Goal: Task Accomplishment & Management: Manage account settings

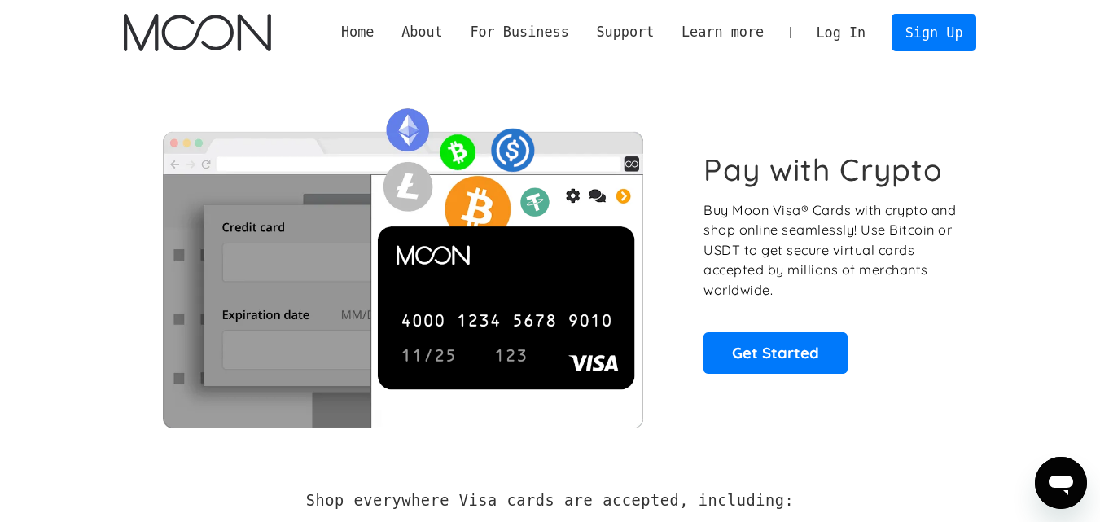
click at [852, 32] on link "Log In" at bounding box center [841, 33] width 77 height 36
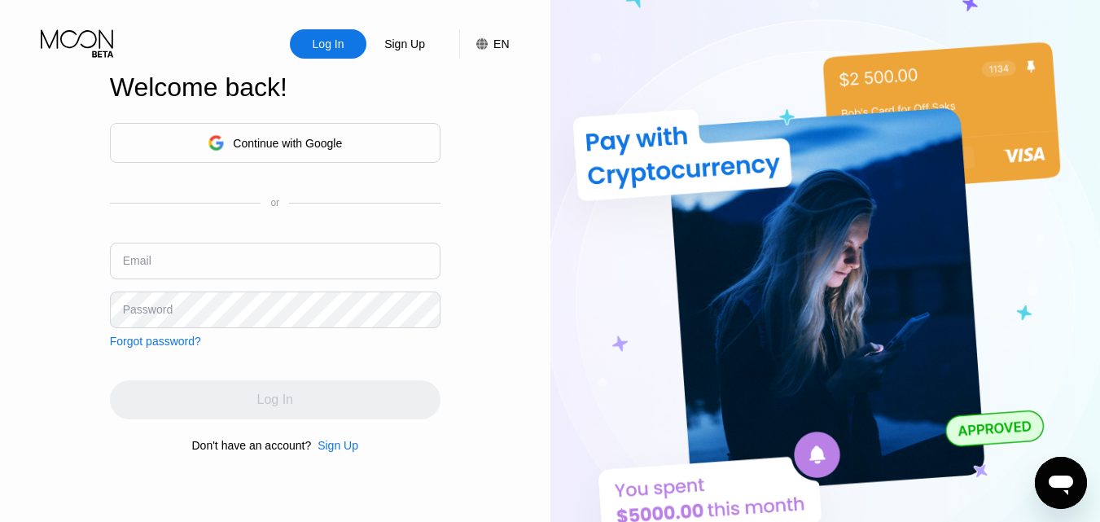
click at [187, 264] on input "text" at bounding box center [275, 261] width 331 height 37
type input "[EMAIL_ADDRESS][DOMAIN_NAME]"
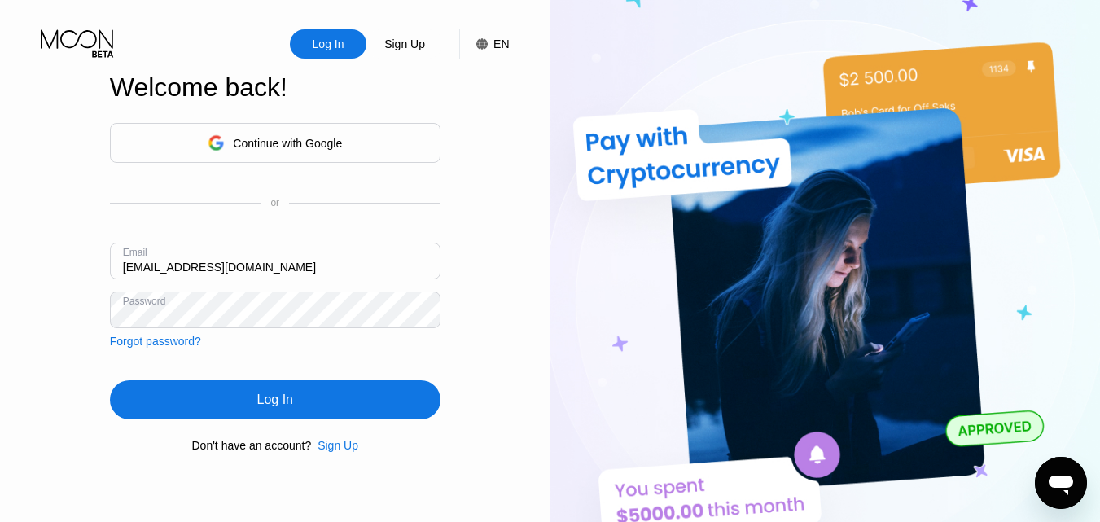
click at [285, 408] on div "Log In" at bounding box center [275, 400] width 36 height 16
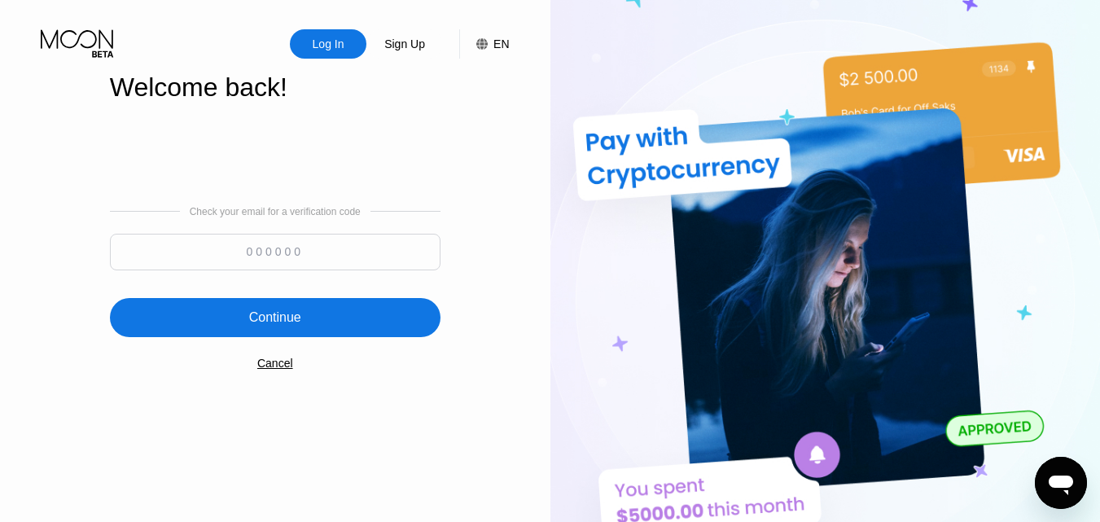
click at [286, 245] on input at bounding box center [275, 252] width 331 height 37
paste input "971556"
type input "971556"
click at [257, 324] on div "Continue" at bounding box center [275, 317] width 52 height 16
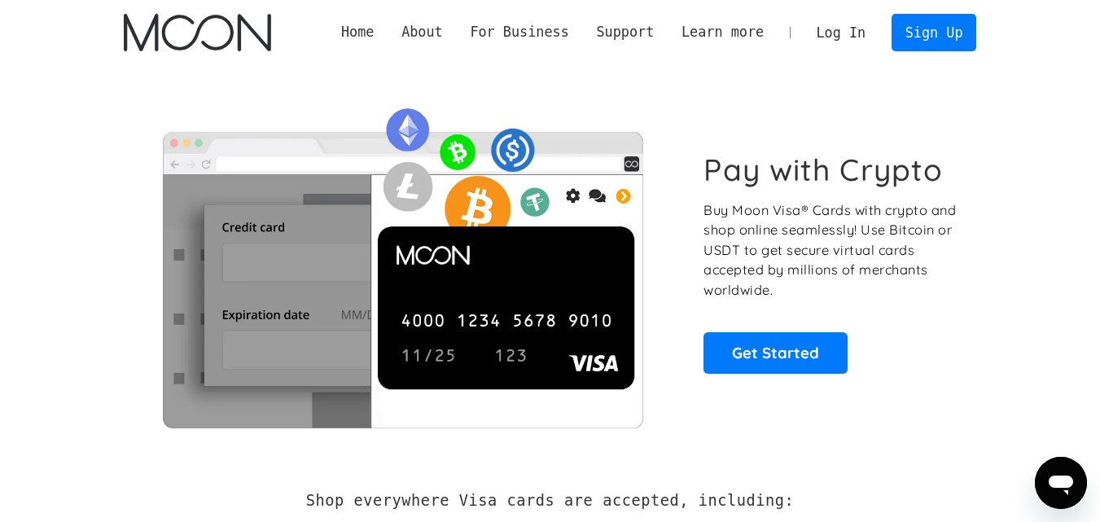
click at [850, 34] on link "Log In" at bounding box center [841, 33] width 77 height 36
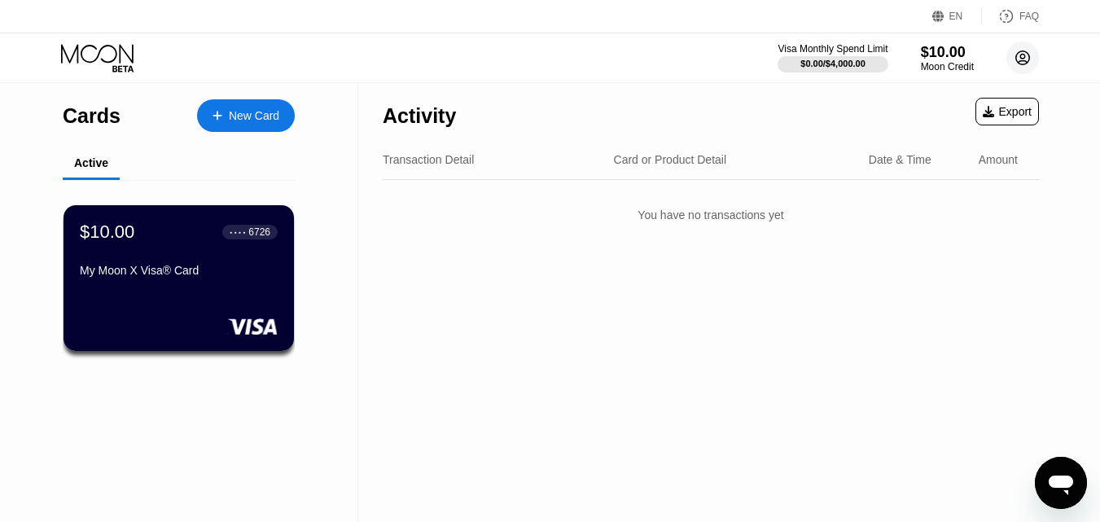
click at [1024, 59] on icon at bounding box center [1023, 58] width 9 height 9
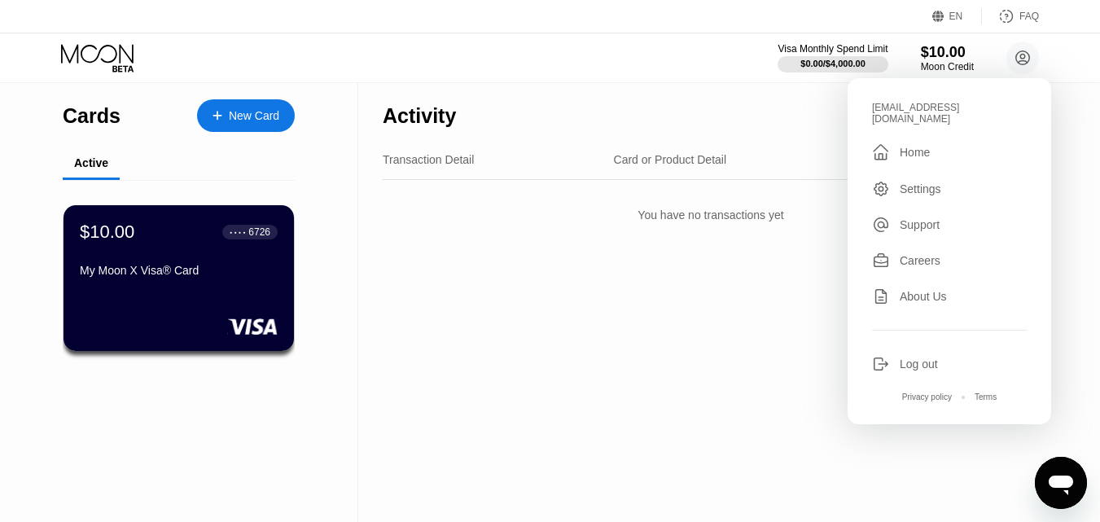
click at [670, 259] on div "Activity Export Transaction Detail Card or Product Detail Date & Time Amount Yo…" at bounding box center [710, 302] width 705 height 439
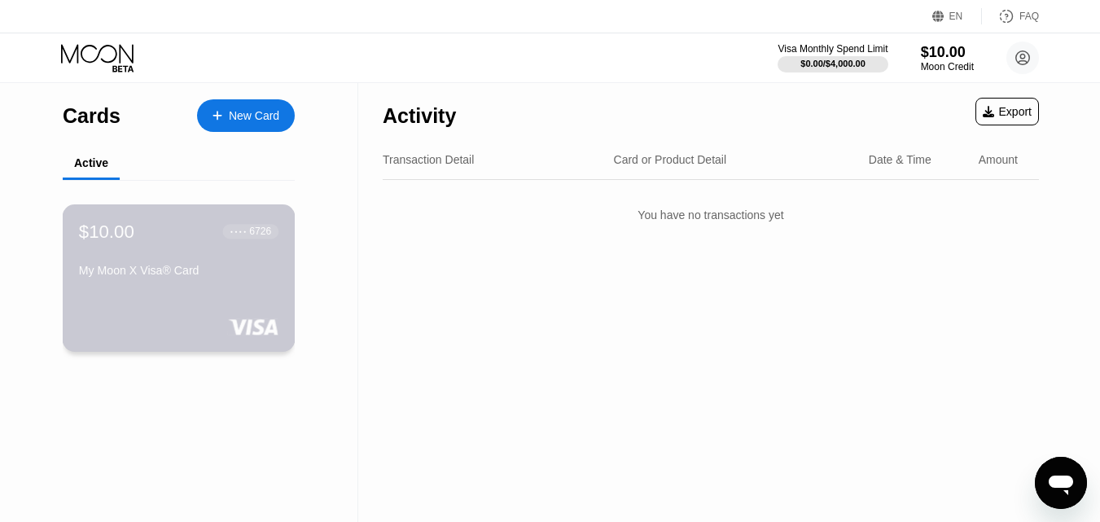
click at [137, 264] on div "$10.00 ● ● ● ● 6726 My Moon X Visa® Card" at bounding box center [178, 252] width 199 height 63
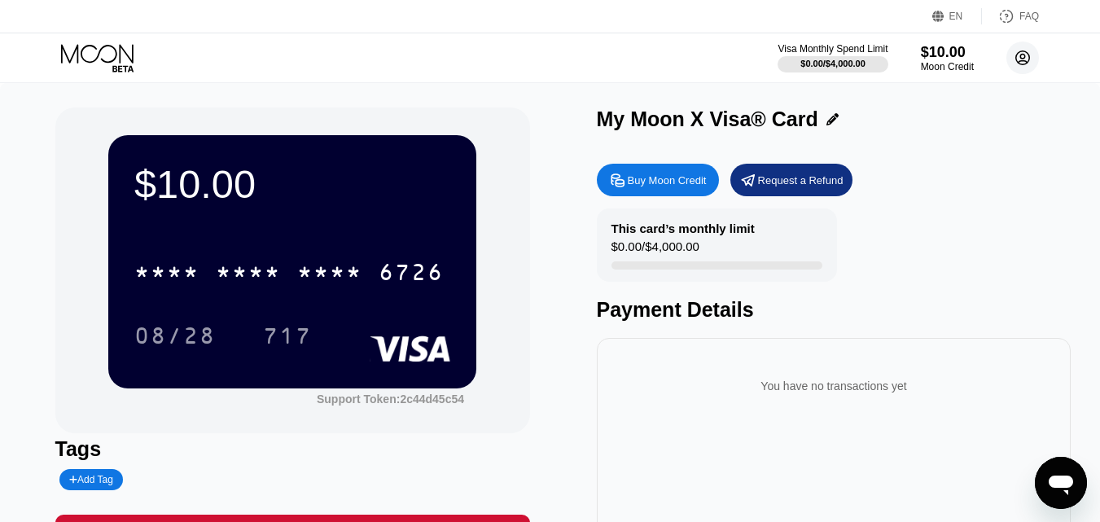
click at [1023, 64] on circle at bounding box center [1022, 58] width 33 height 33
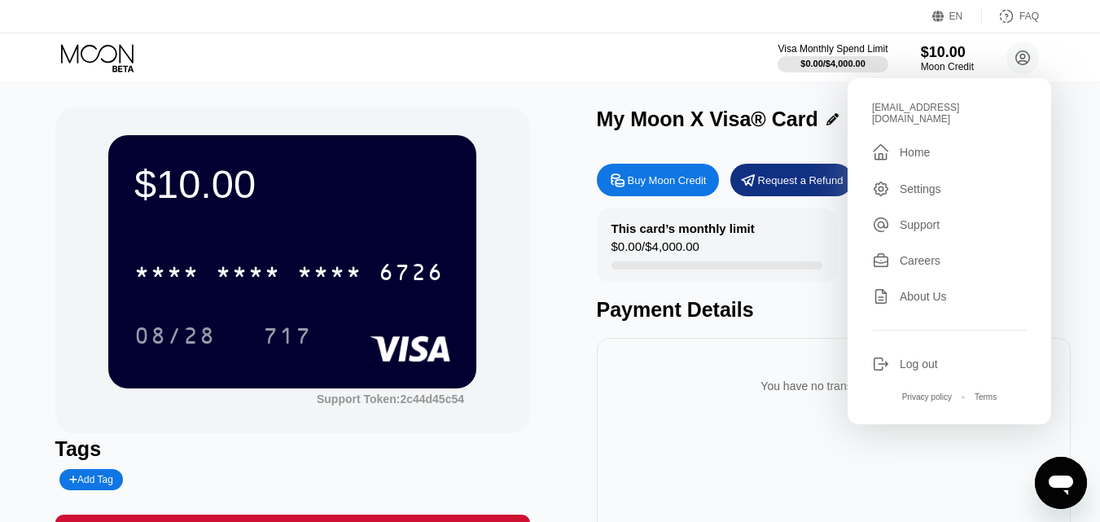
click at [927, 187] on div "Settings" at bounding box center [949, 189] width 155 height 18
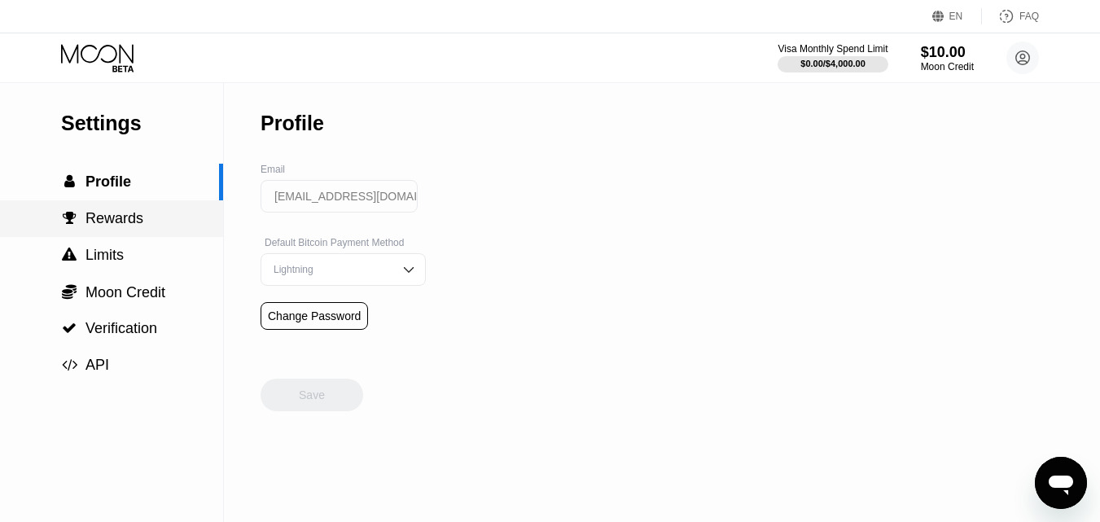
click at [120, 222] on span "Rewards" at bounding box center [114, 218] width 58 height 16
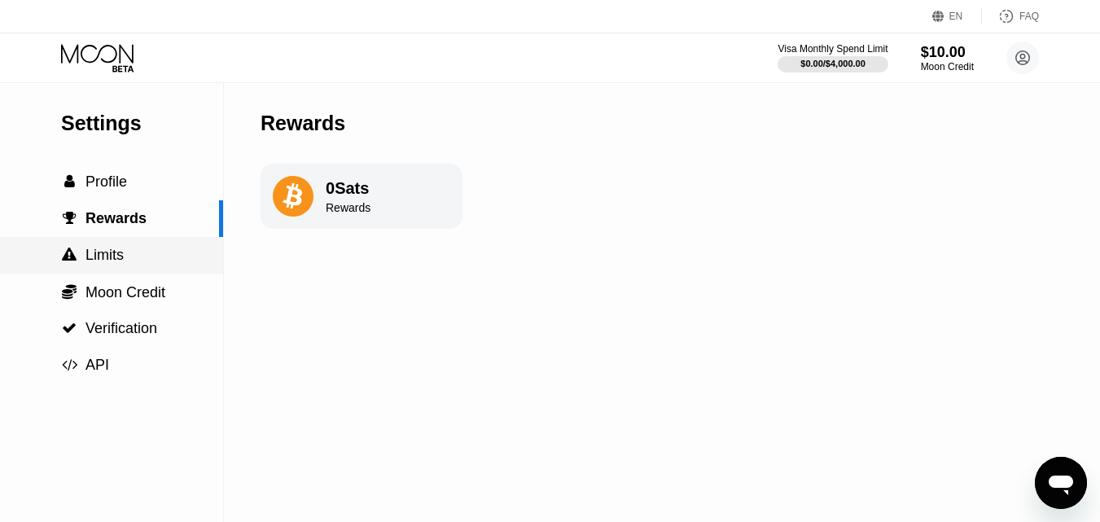
click at [127, 270] on div " Limits" at bounding box center [111, 255] width 223 height 37
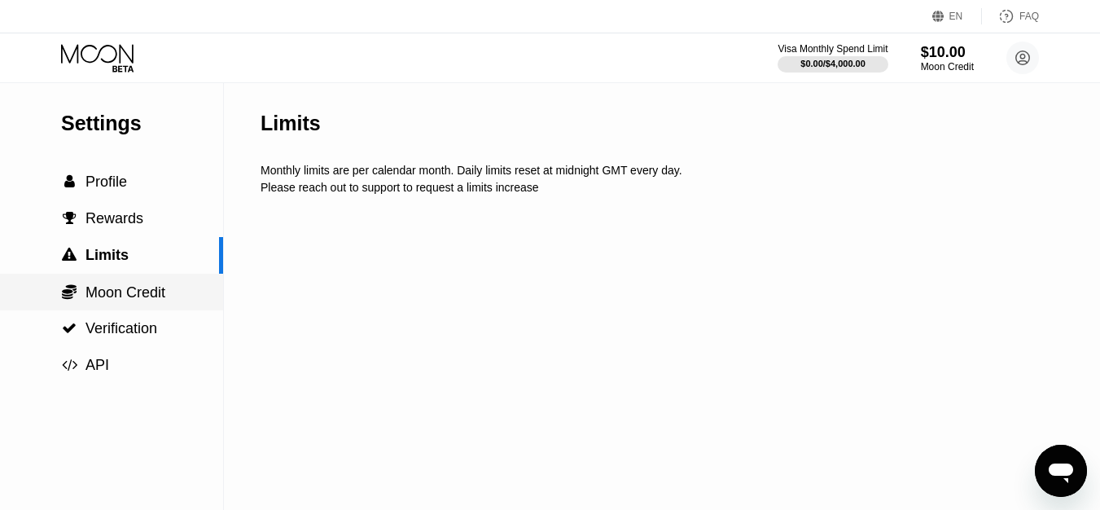
click at [130, 296] on span "Moon Credit" at bounding box center [125, 292] width 80 height 16
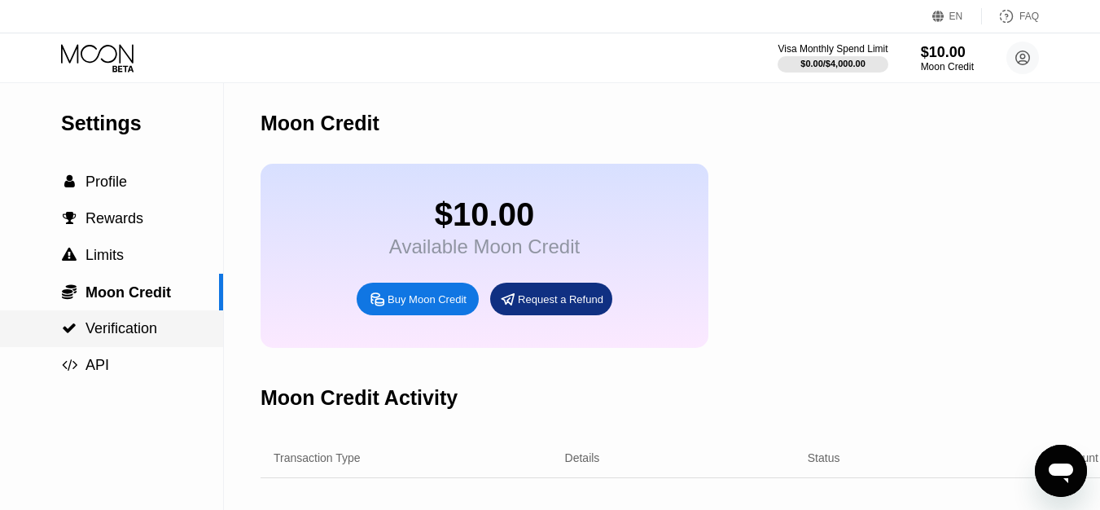
click at [141, 336] on span "Verification" at bounding box center [121, 328] width 72 height 16
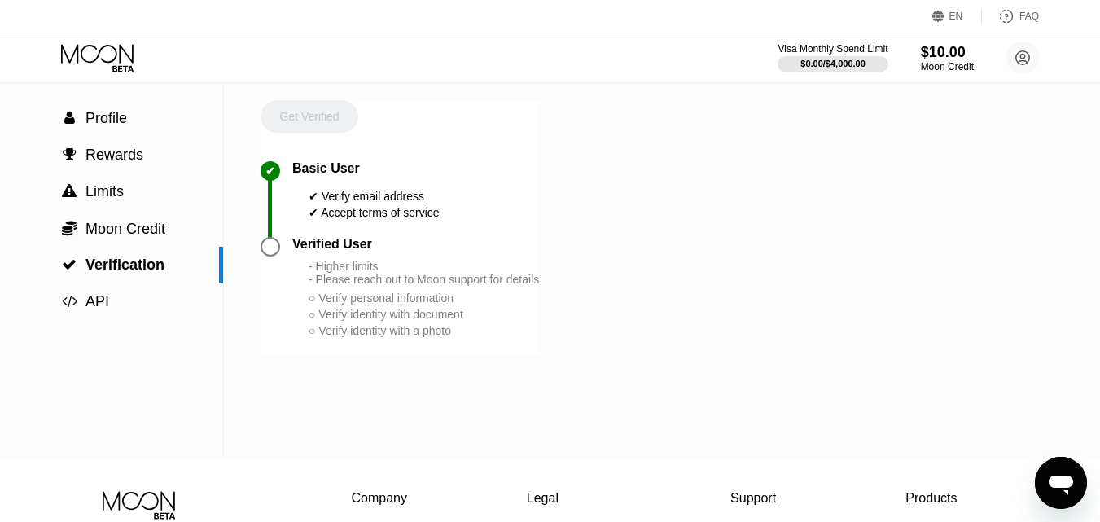
scroll to position [81, 0]
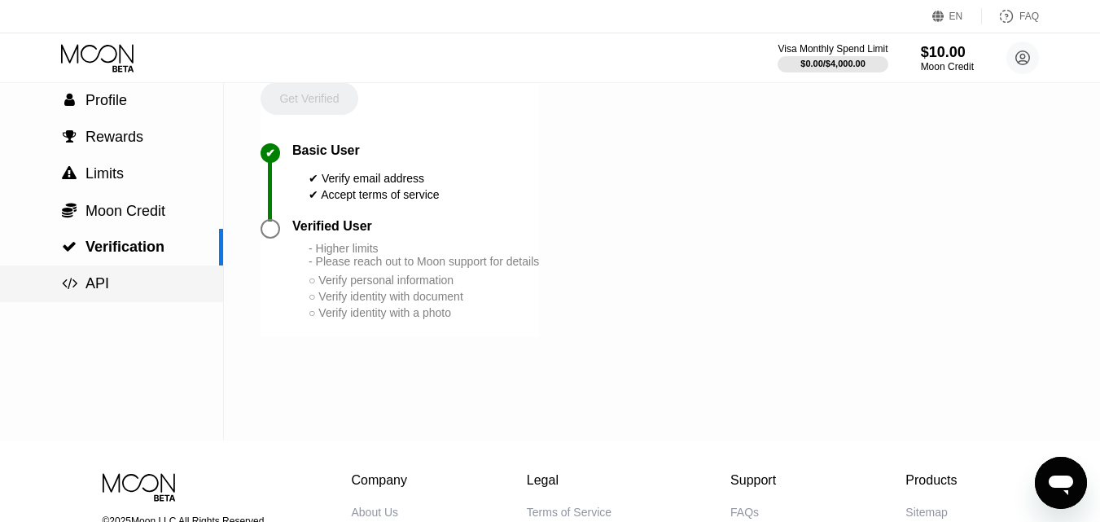
click at [107, 287] on div " API" at bounding box center [111, 283] width 223 height 17
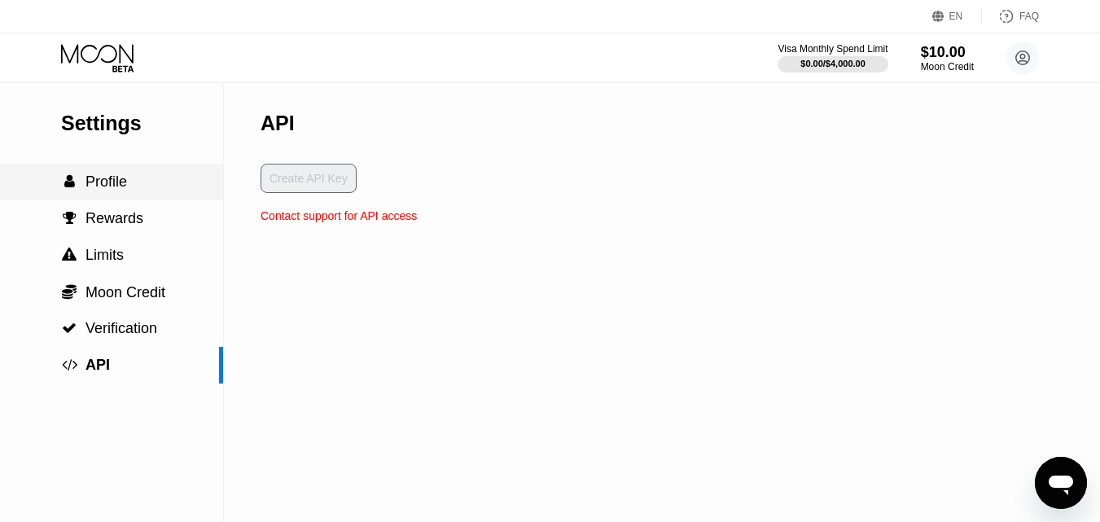
click at [112, 186] on span "Profile" at bounding box center [106, 181] width 42 height 16
